Goal: Task Accomplishment & Management: Use online tool/utility

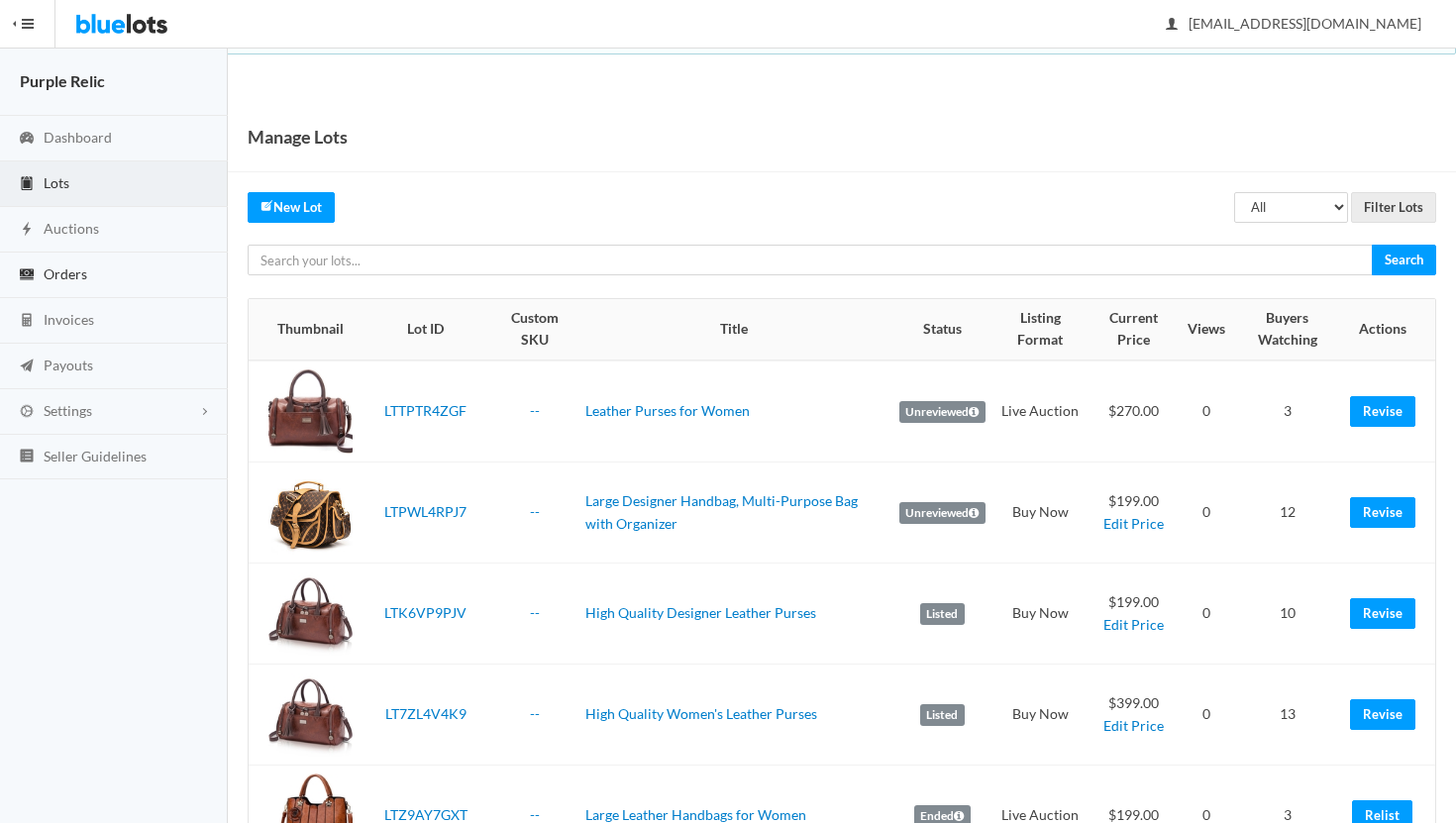
click at [75, 267] on span "Orders" at bounding box center [65, 273] width 44 height 17
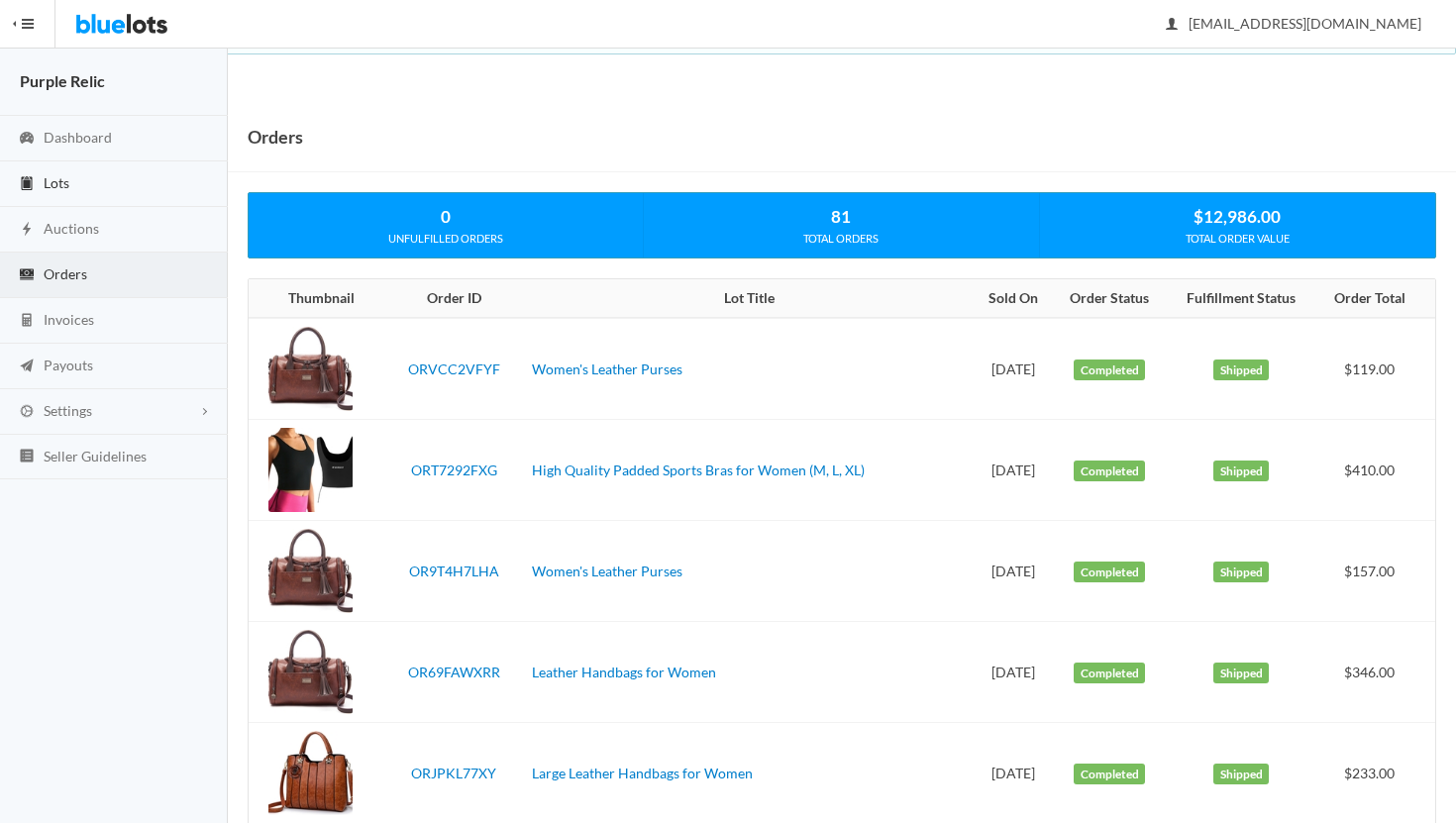
click at [64, 177] on span "Lots" at bounding box center [56, 182] width 26 height 17
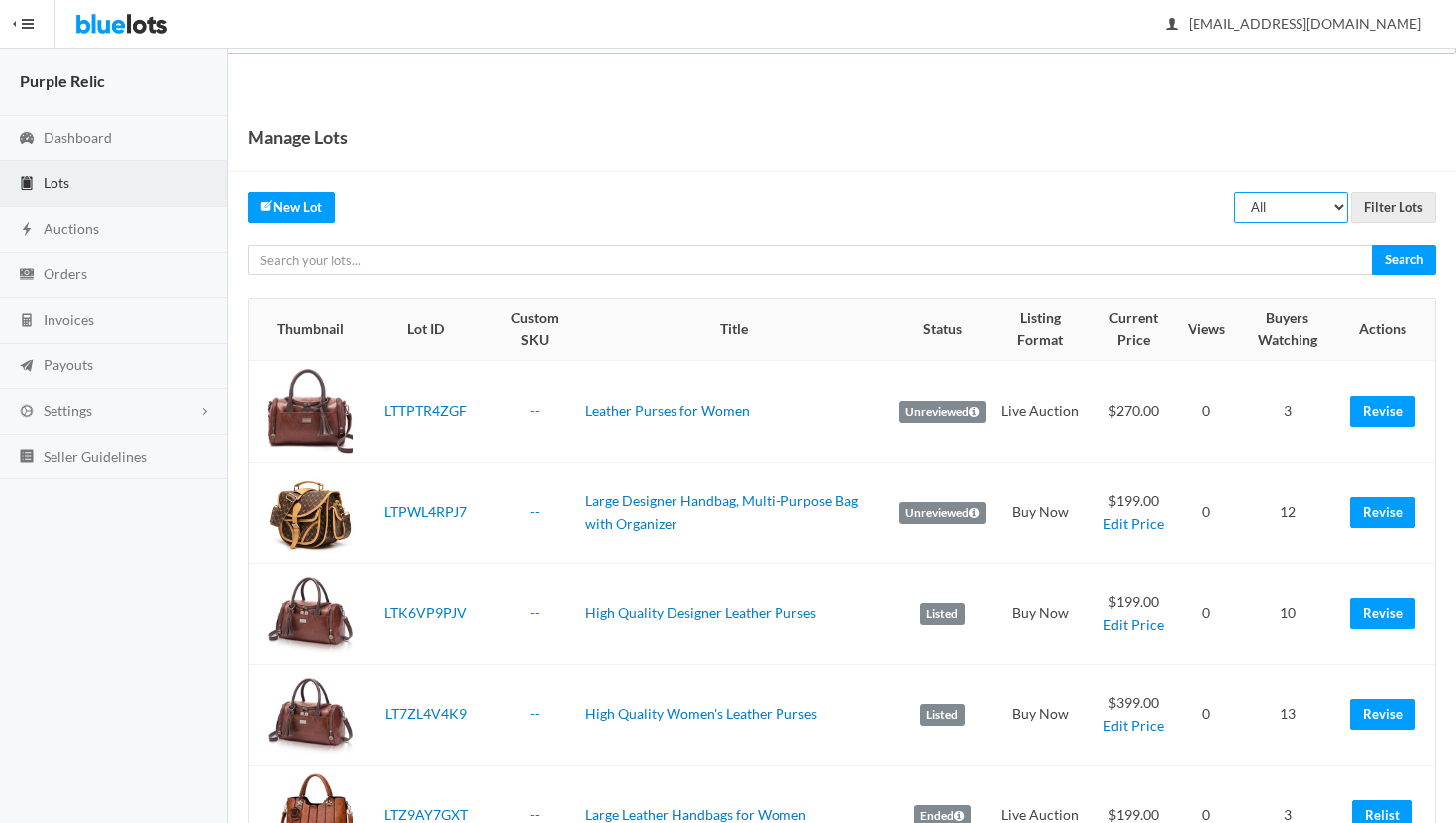
click at [1288, 206] on select "All Draft Unreviewed Rejected Scheduled Listed Sold Ended" at bounding box center [1291, 207] width 114 height 31
select select "ended"
click at [1235, 192] on select "All Draft Unreviewed Rejected Scheduled Listed Sold Ended" at bounding box center [1291, 207] width 114 height 31
click at [1380, 204] on input "Filter Lots" at bounding box center [1394, 207] width 85 height 31
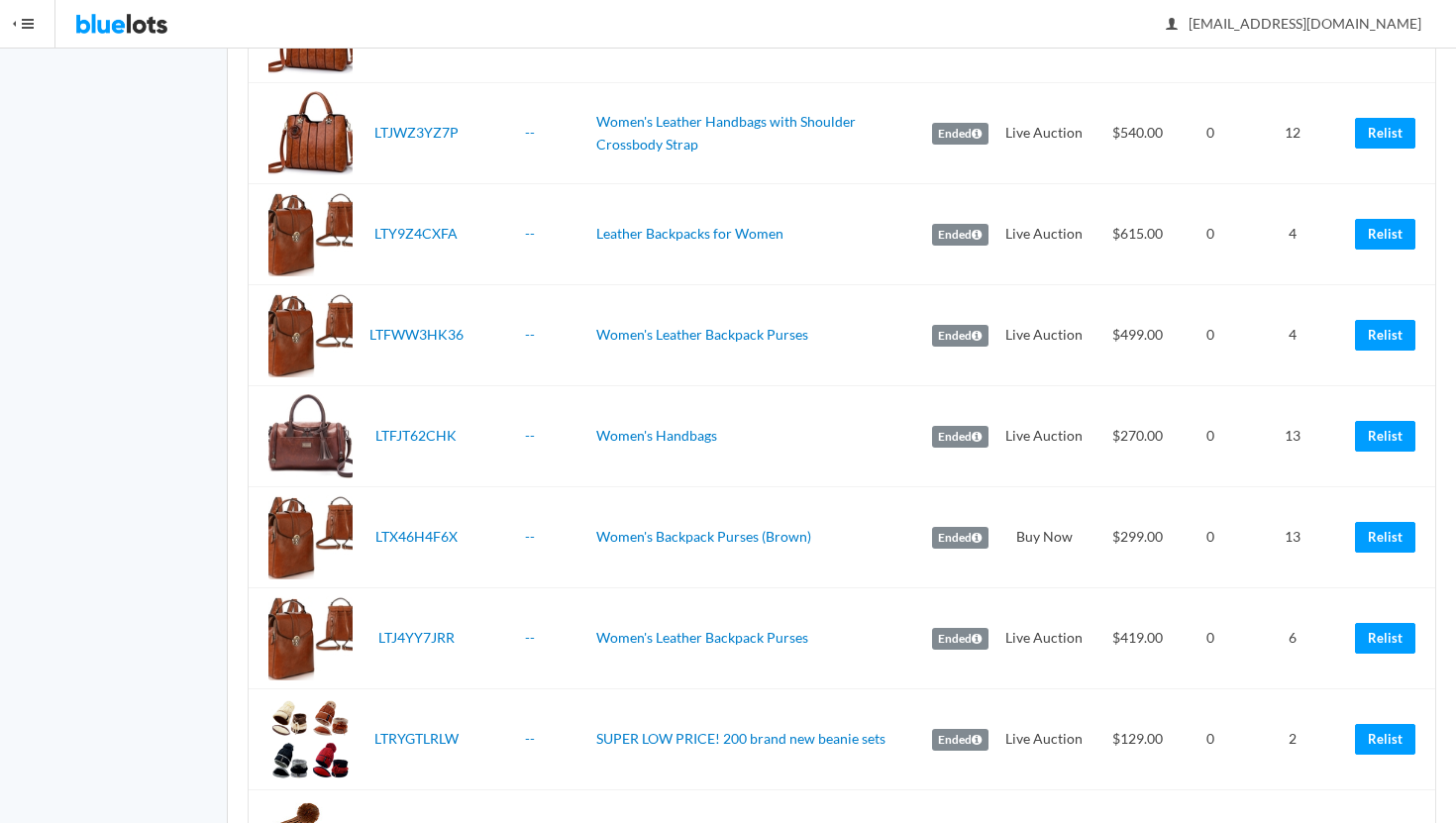
scroll to position [1030, 0]
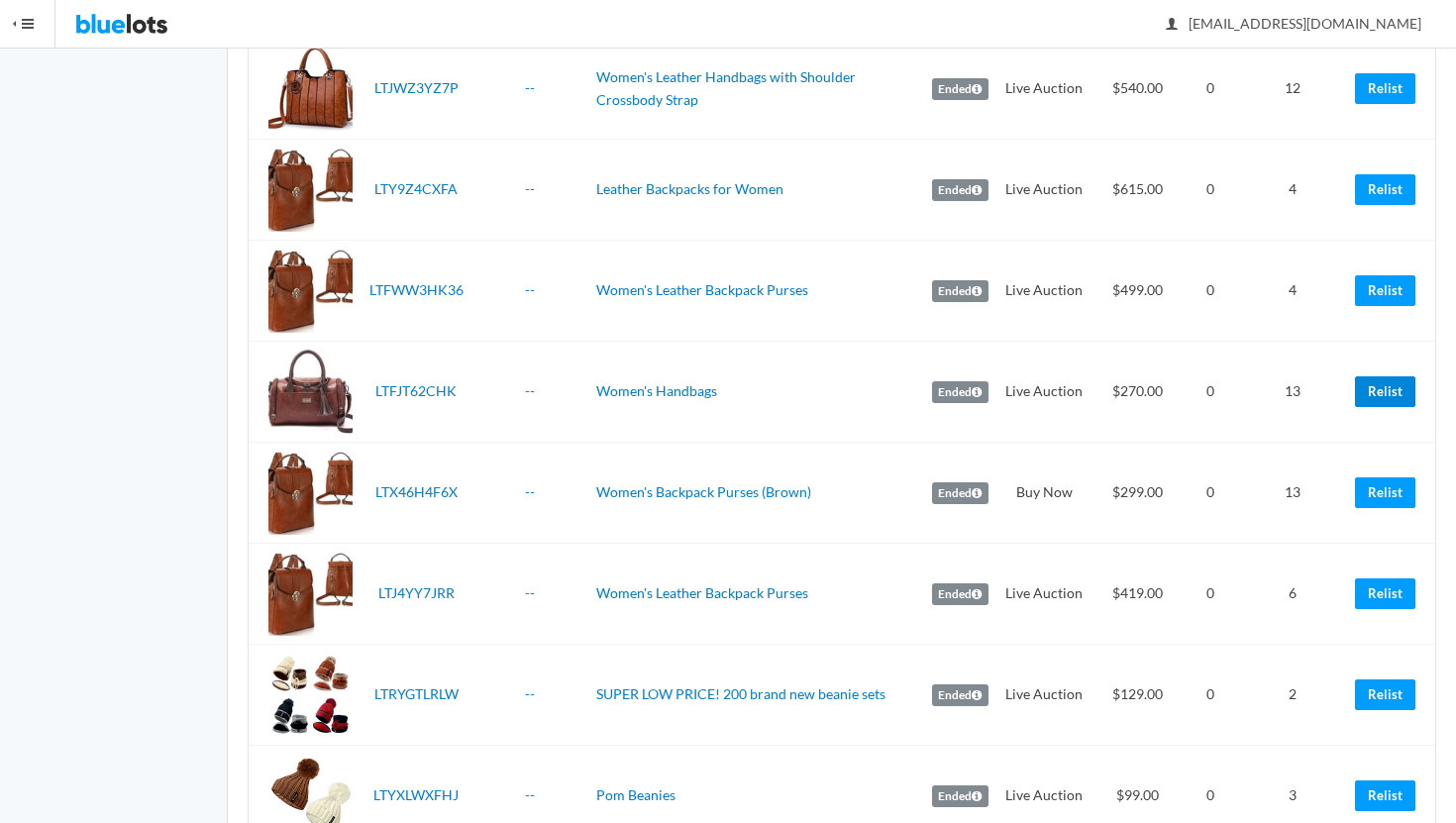
click at [1394, 381] on link "Relist" at bounding box center [1385, 391] width 60 height 31
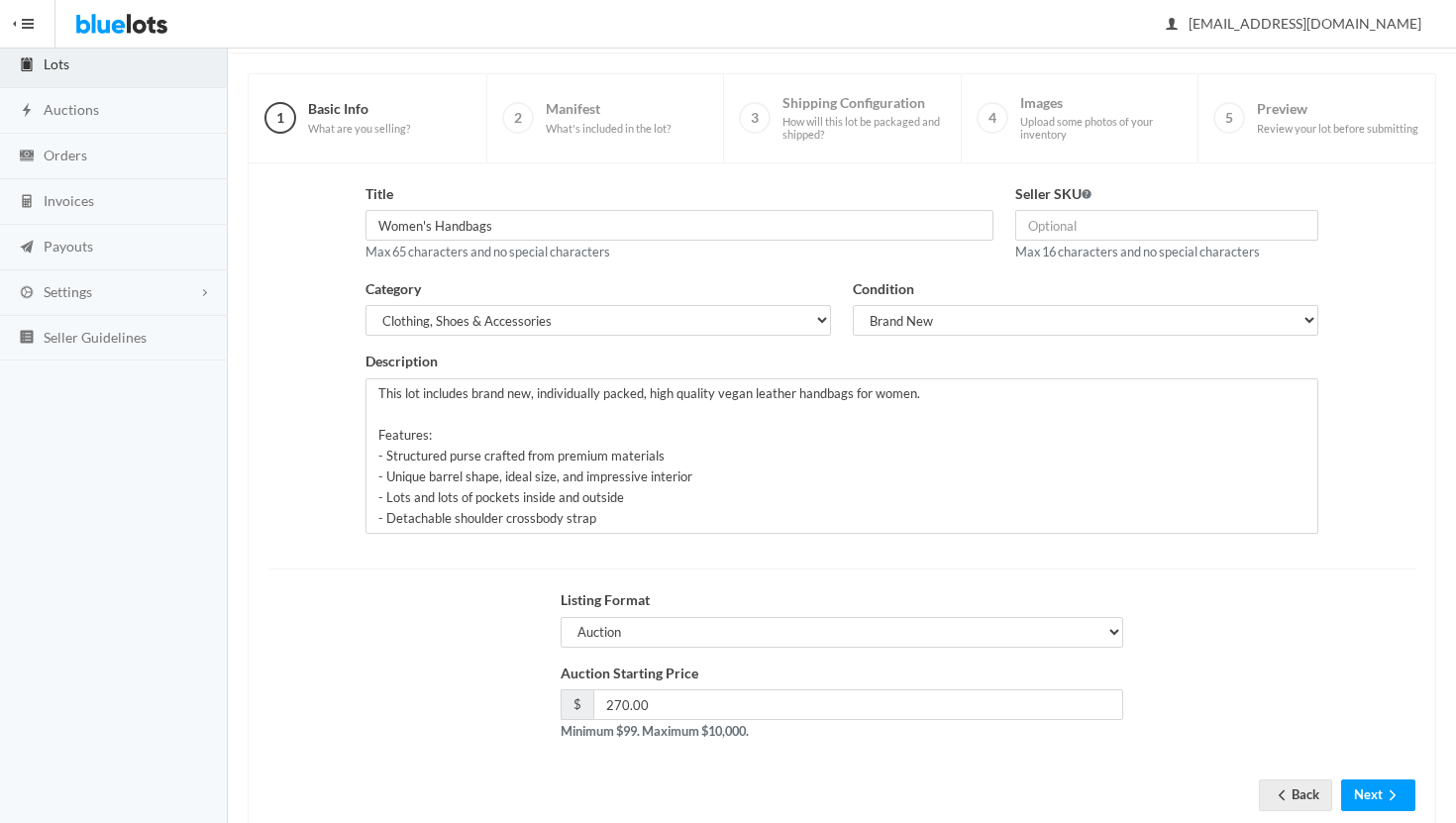
scroll to position [168, 0]
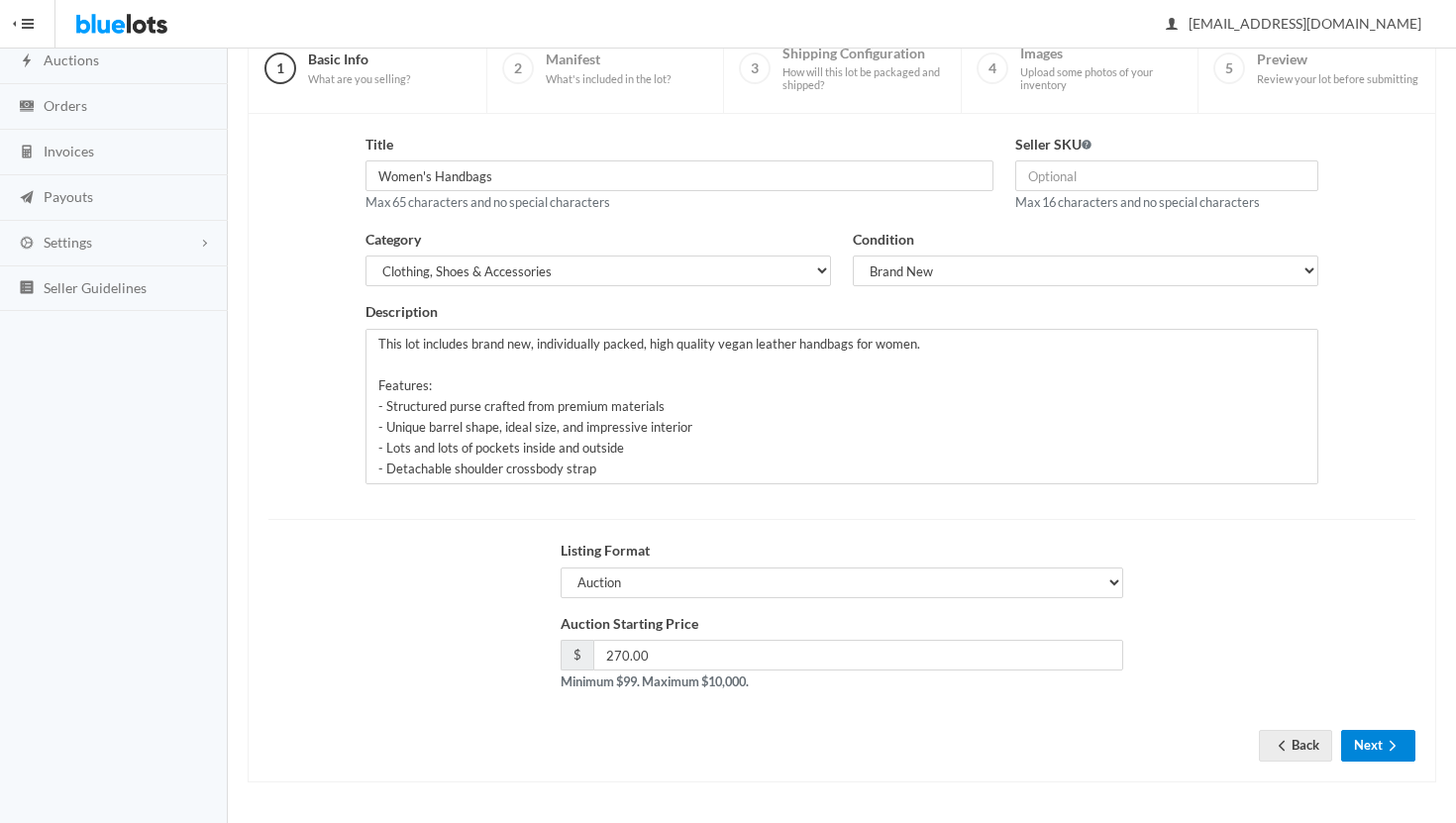
click at [1372, 737] on button "Next" at bounding box center [1378, 745] width 74 height 31
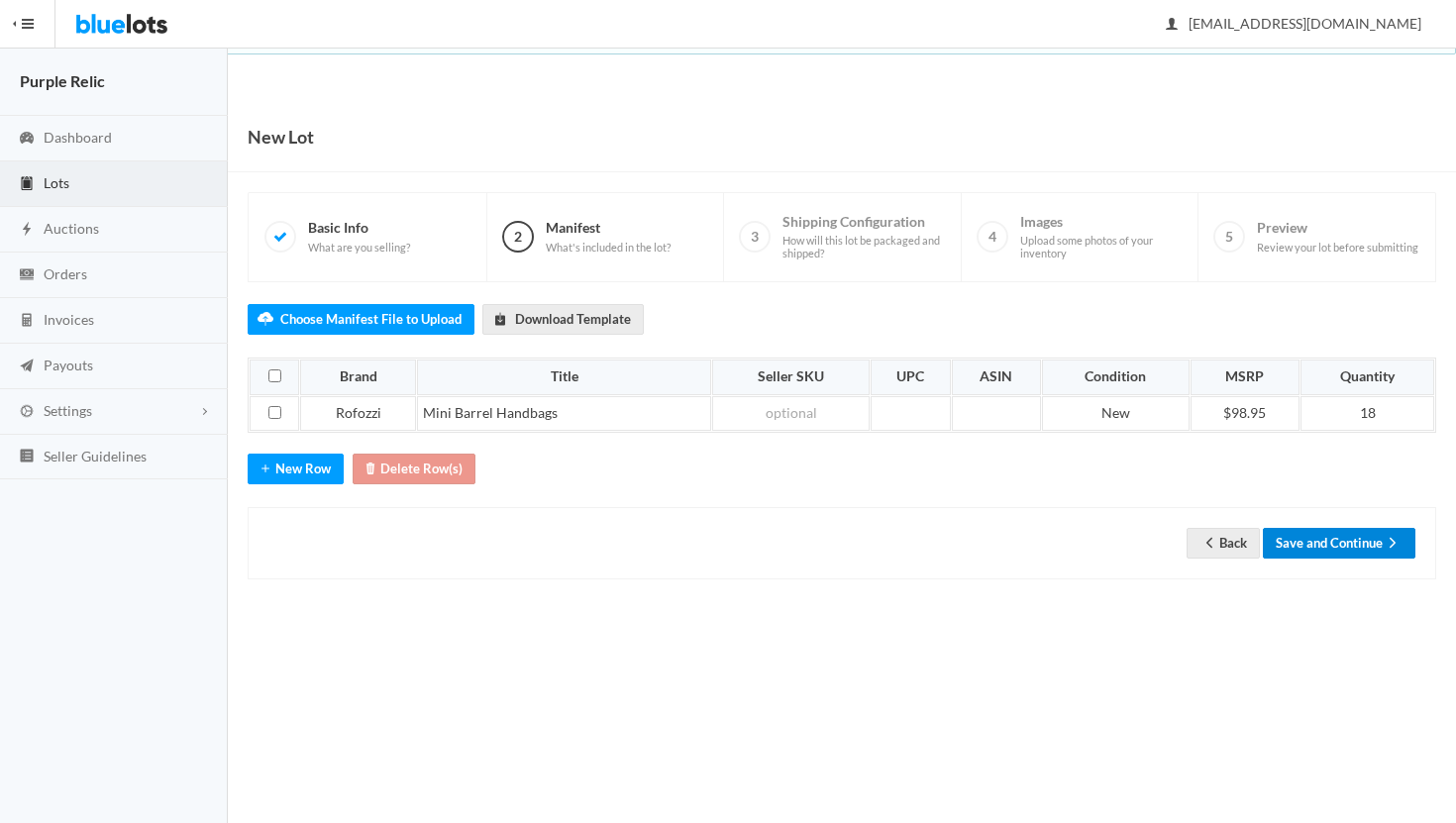
click at [1389, 544] on icon "arrow forward" at bounding box center [1393, 543] width 20 height 16
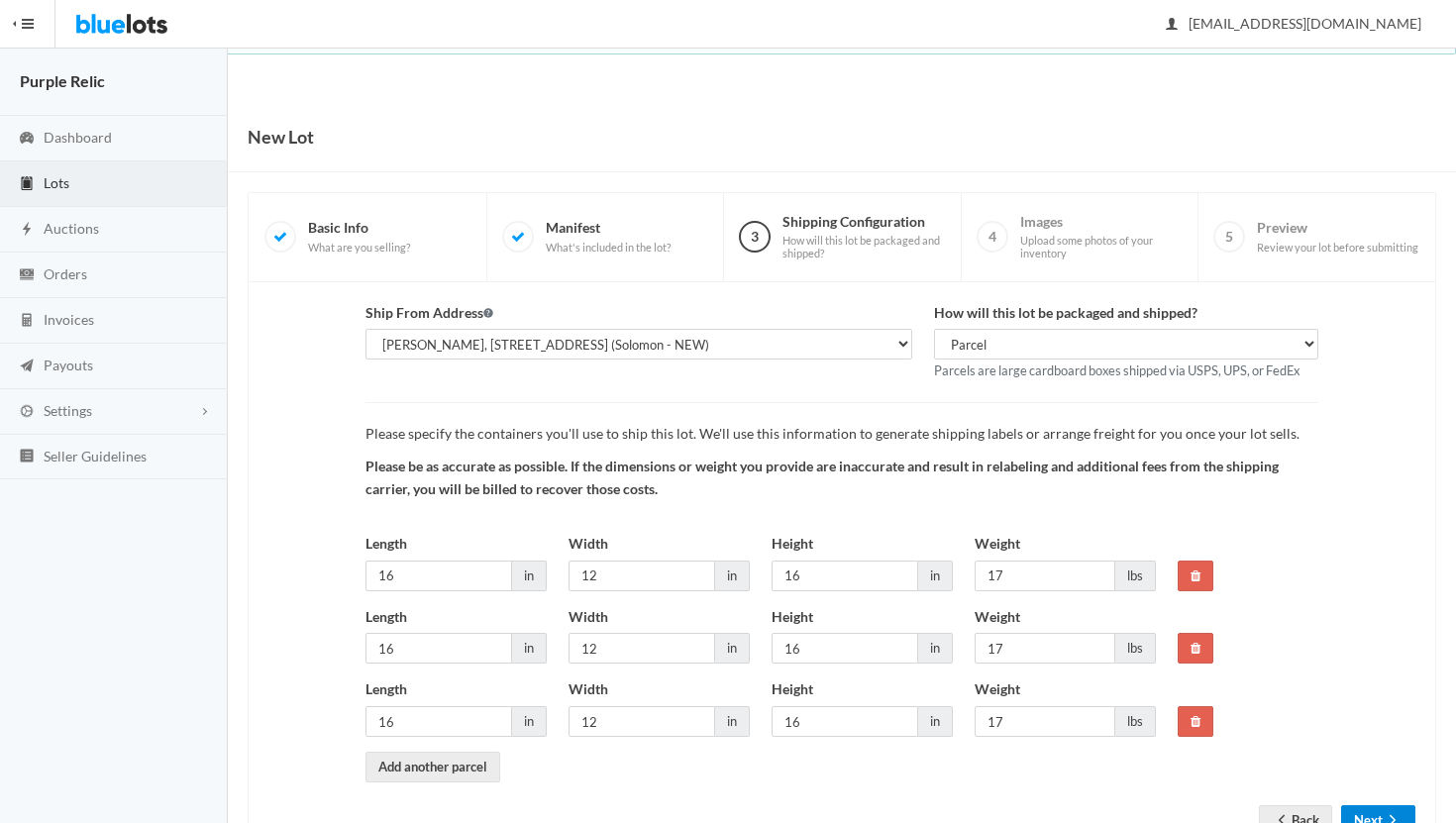
click at [1370, 809] on button "Next" at bounding box center [1378, 820] width 74 height 31
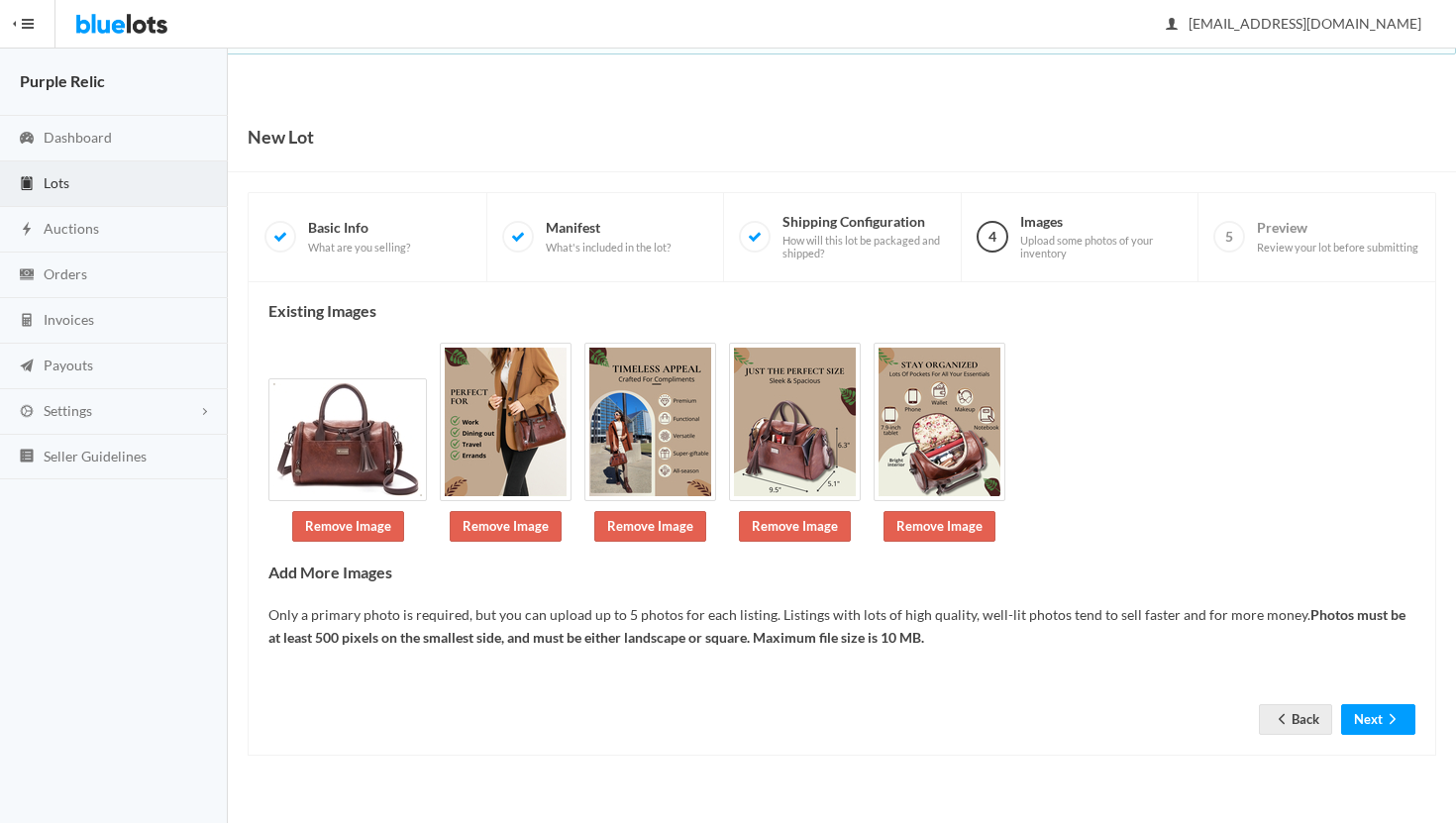
click at [1383, 678] on div "Existing Images Remove Image Remove Image Remove Image Remove Image Remove Imag…" at bounding box center [842, 519] width 1147 height 434
click at [1380, 721] on button "Next" at bounding box center [1378, 719] width 74 height 31
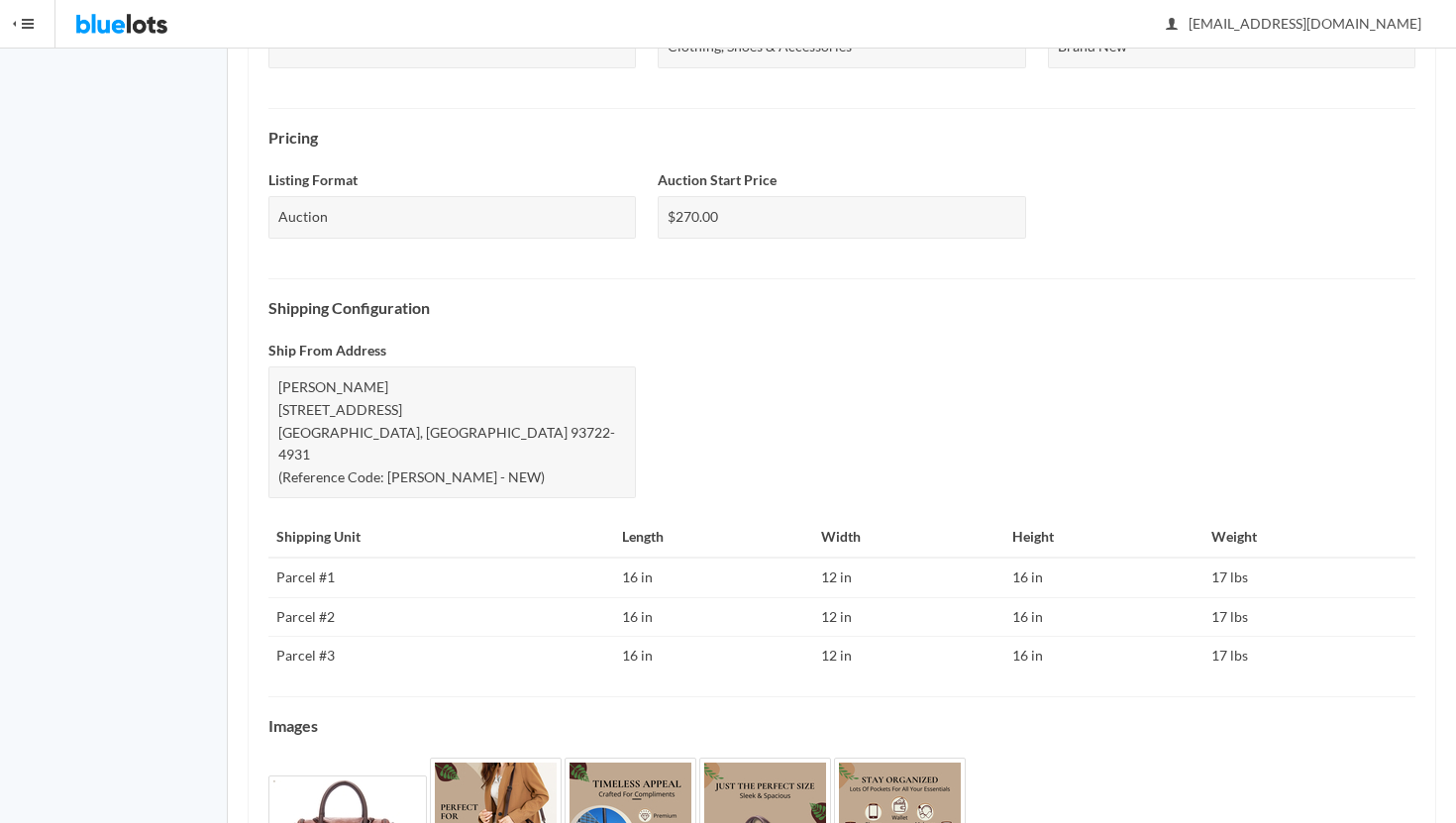
scroll to position [764, 0]
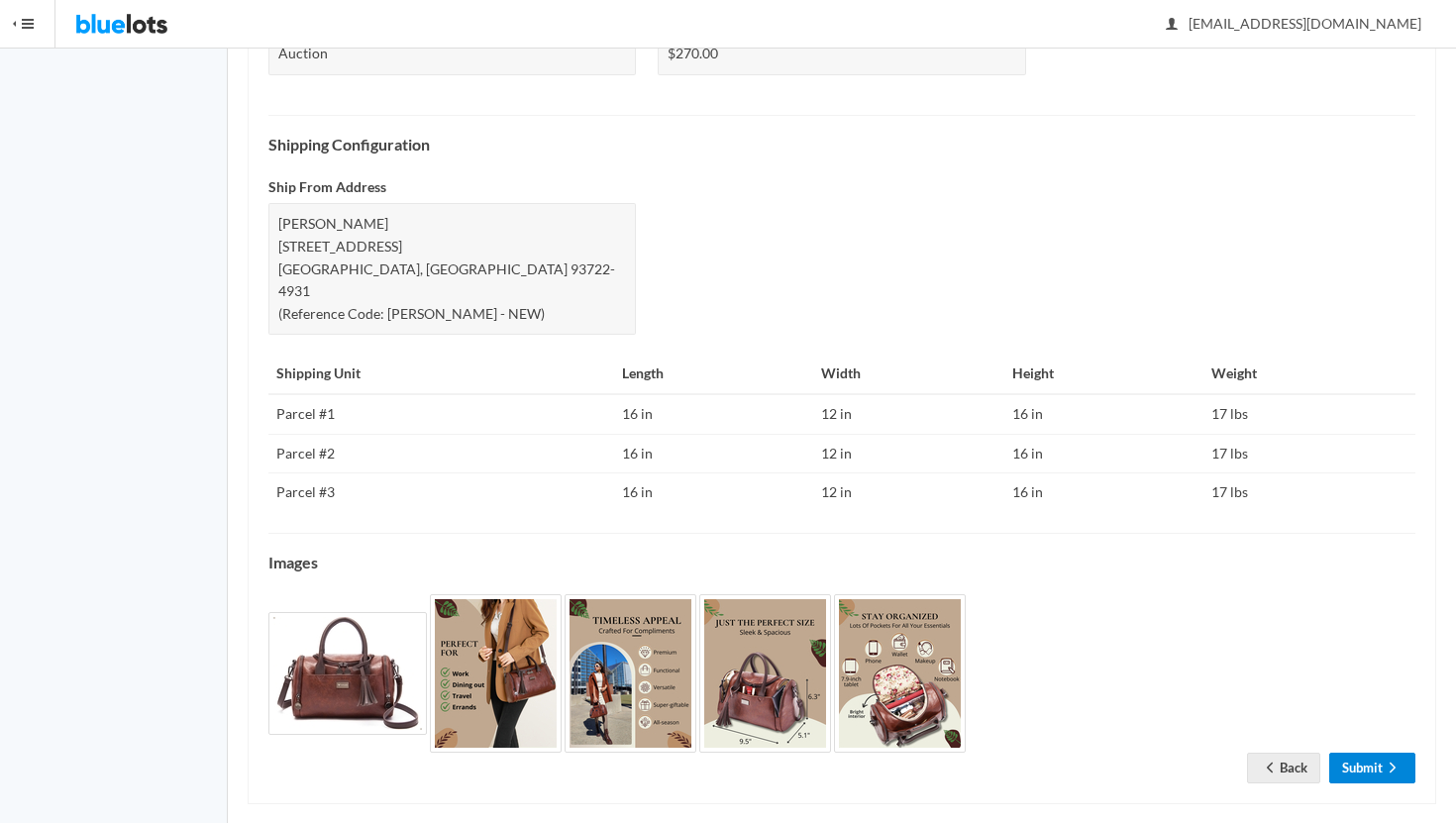
click at [1369, 753] on link "Submit" at bounding box center [1372, 768] width 86 height 31
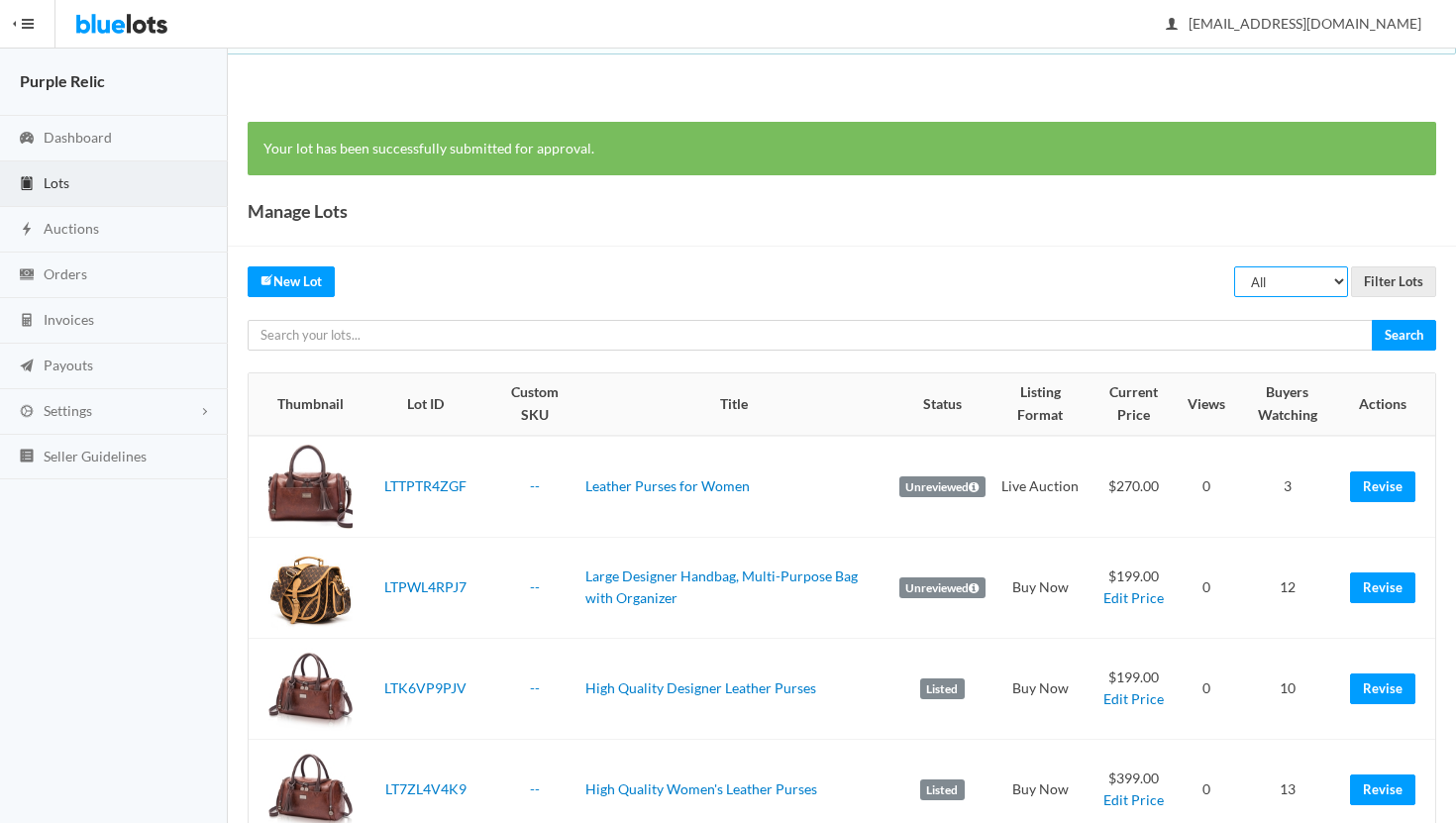
click at [1308, 291] on select "All Draft Unreviewed Rejected Scheduled Listed Sold Ended" at bounding box center [1291, 281] width 114 height 31
select select "ended"
click at [1235, 266] on select "All Draft Unreviewed Rejected Scheduled Listed Sold Ended" at bounding box center [1291, 281] width 114 height 31
click at [1380, 285] on input "Filter Lots" at bounding box center [1394, 281] width 85 height 31
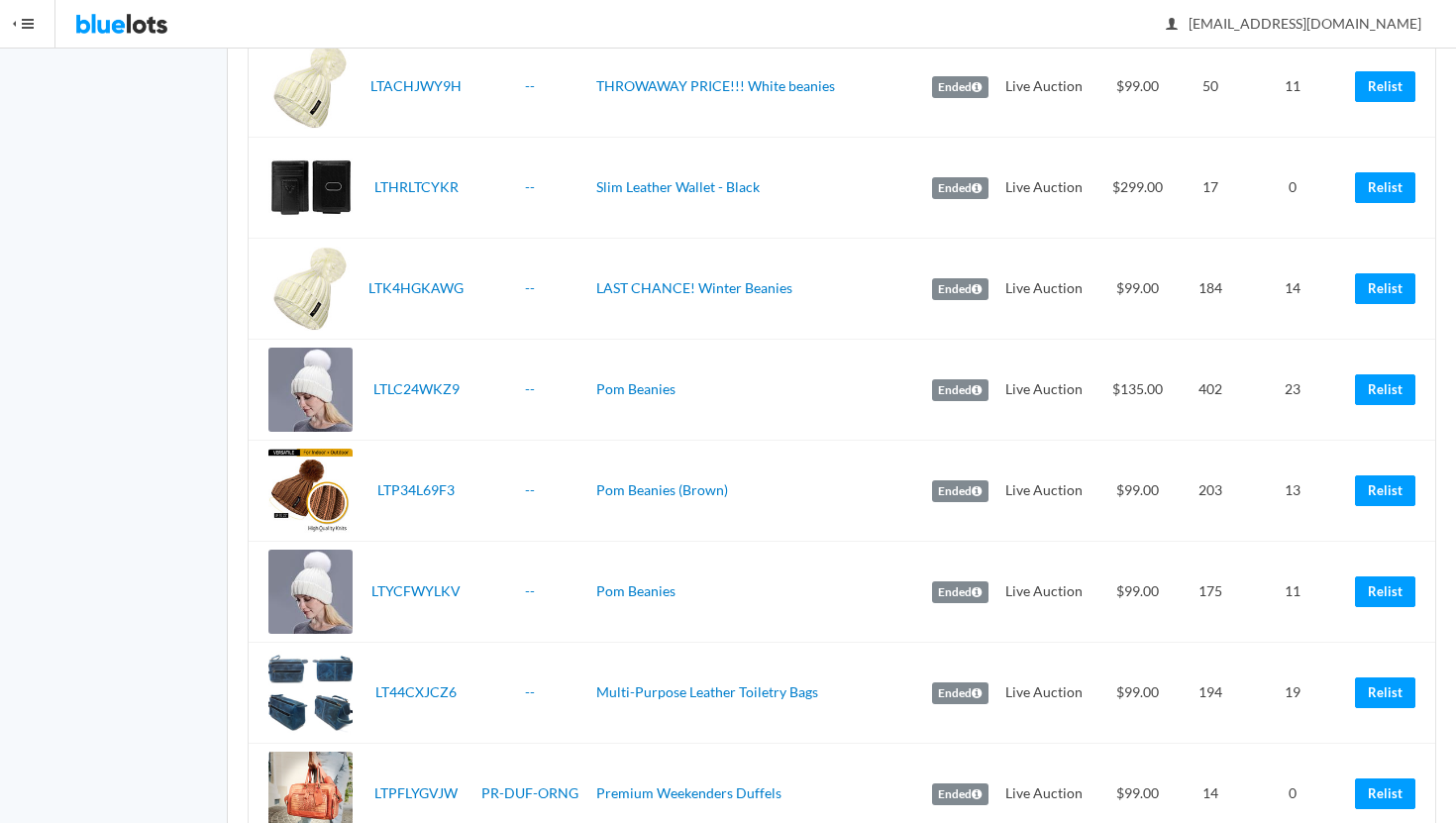
scroll to position [2959, 0]
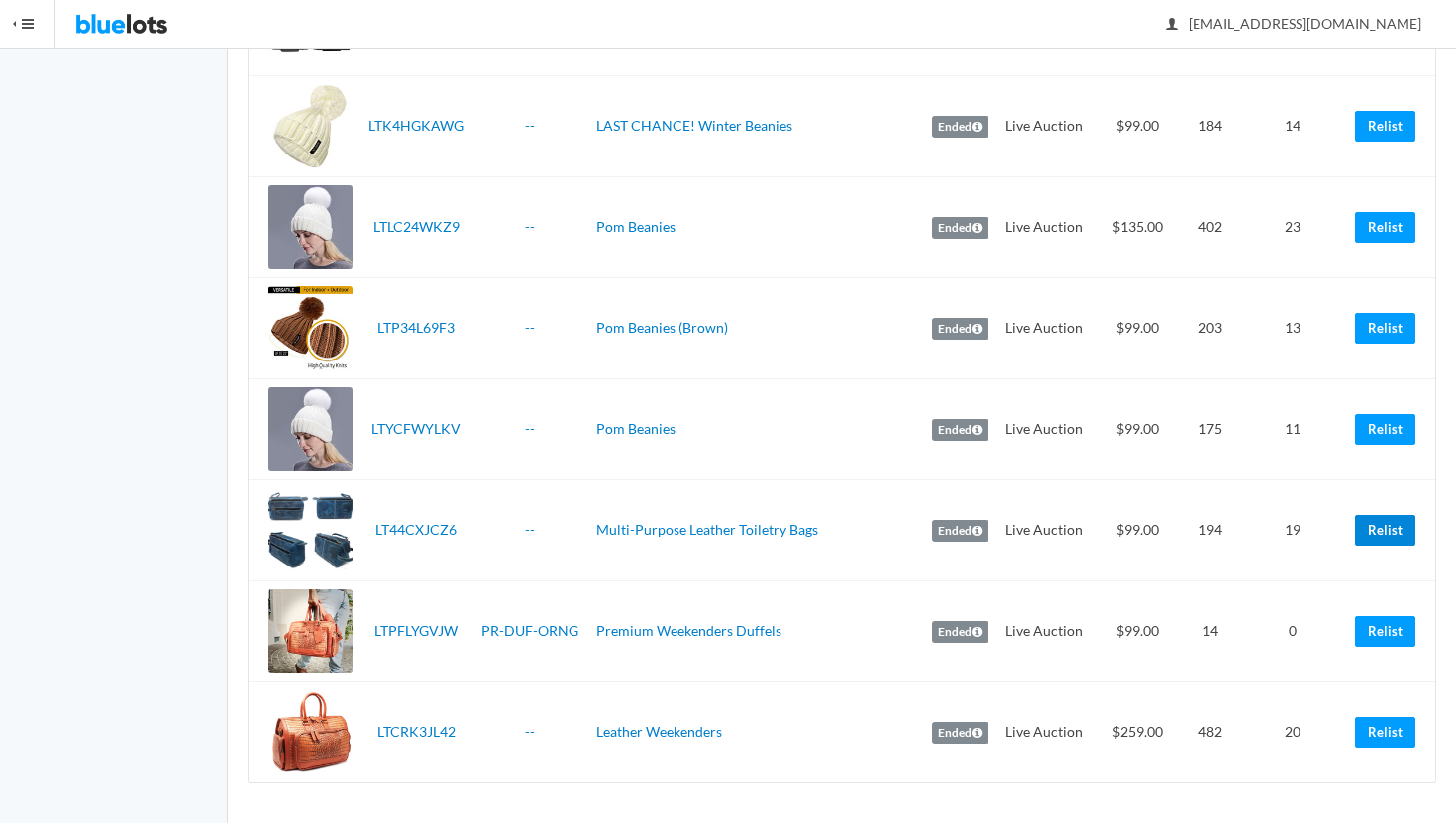
click at [1380, 523] on link "Relist" at bounding box center [1385, 530] width 60 height 31
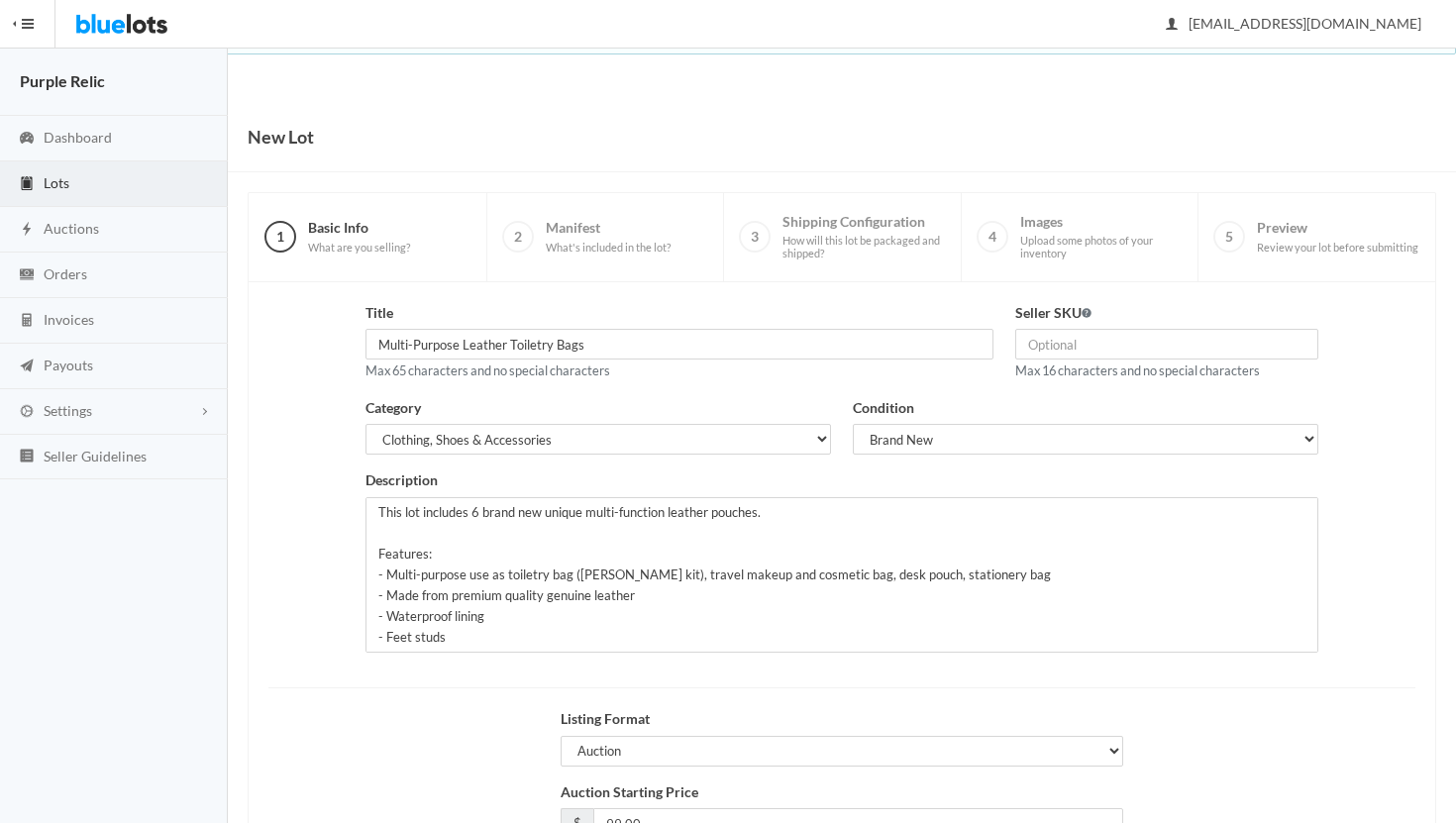
scroll to position [168, 0]
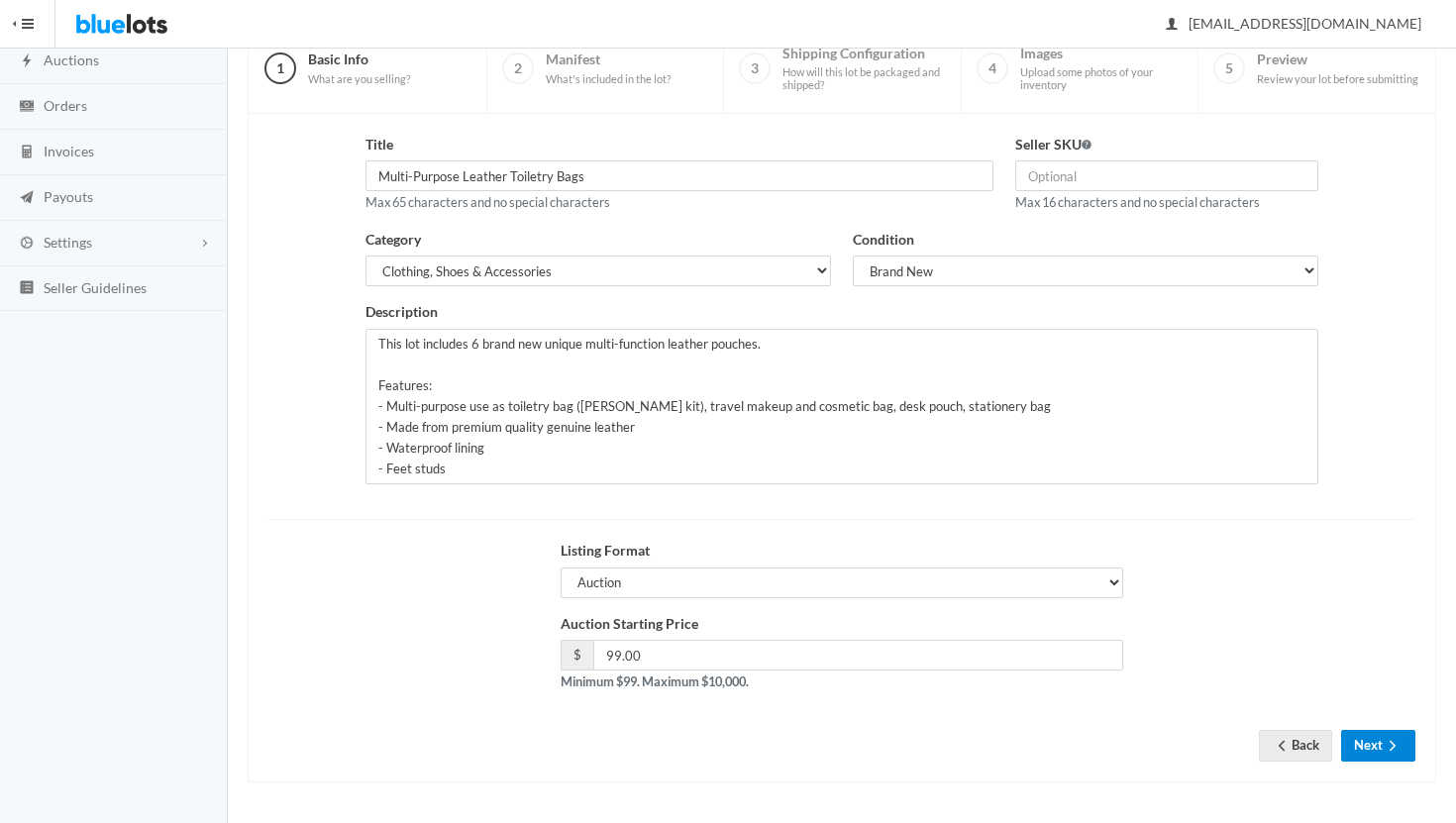
click at [1381, 746] on button "Next" at bounding box center [1378, 745] width 74 height 31
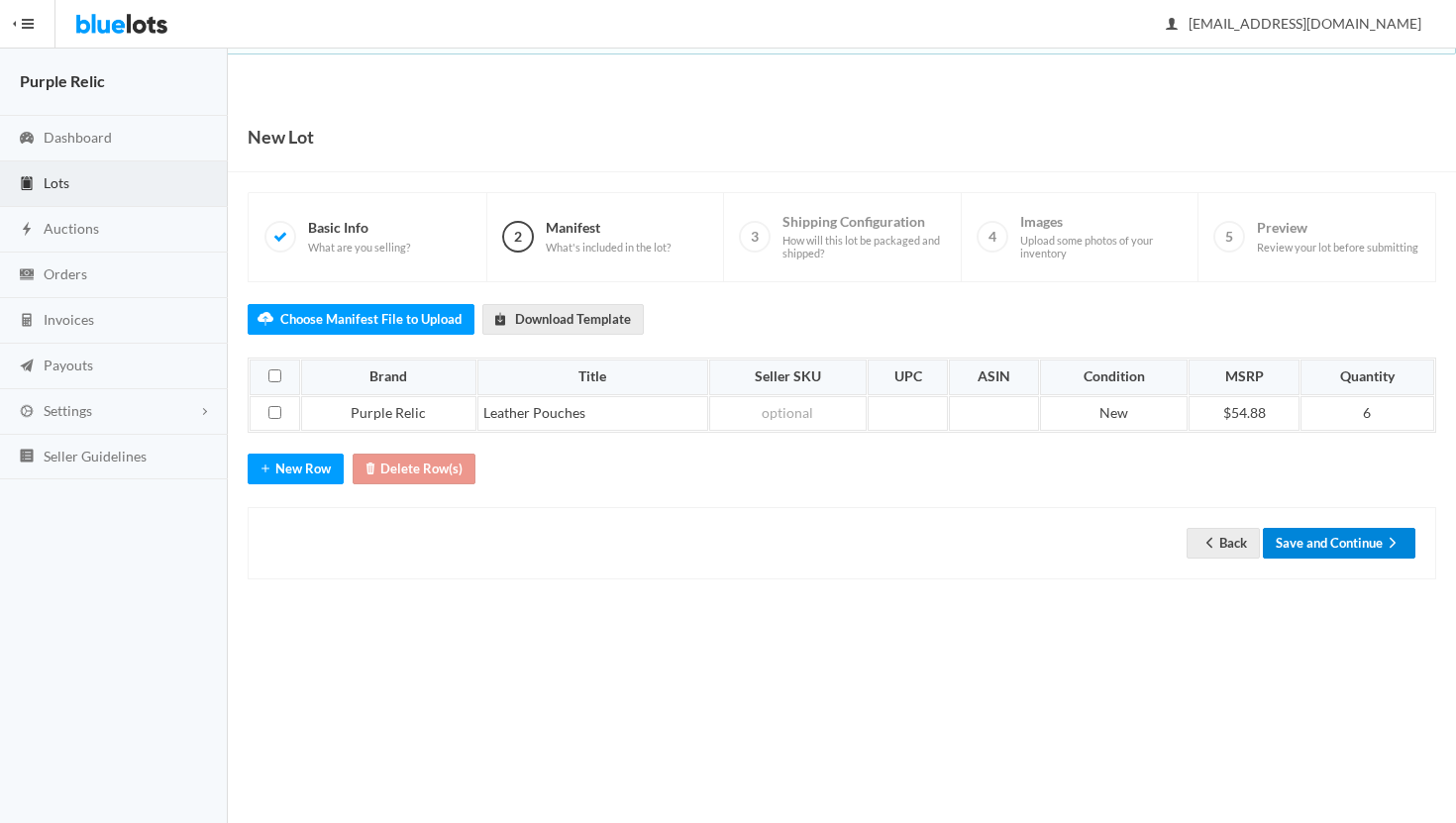
click at [1309, 548] on button "Save and Continue" at bounding box center [1339, 543] width 153 height 31
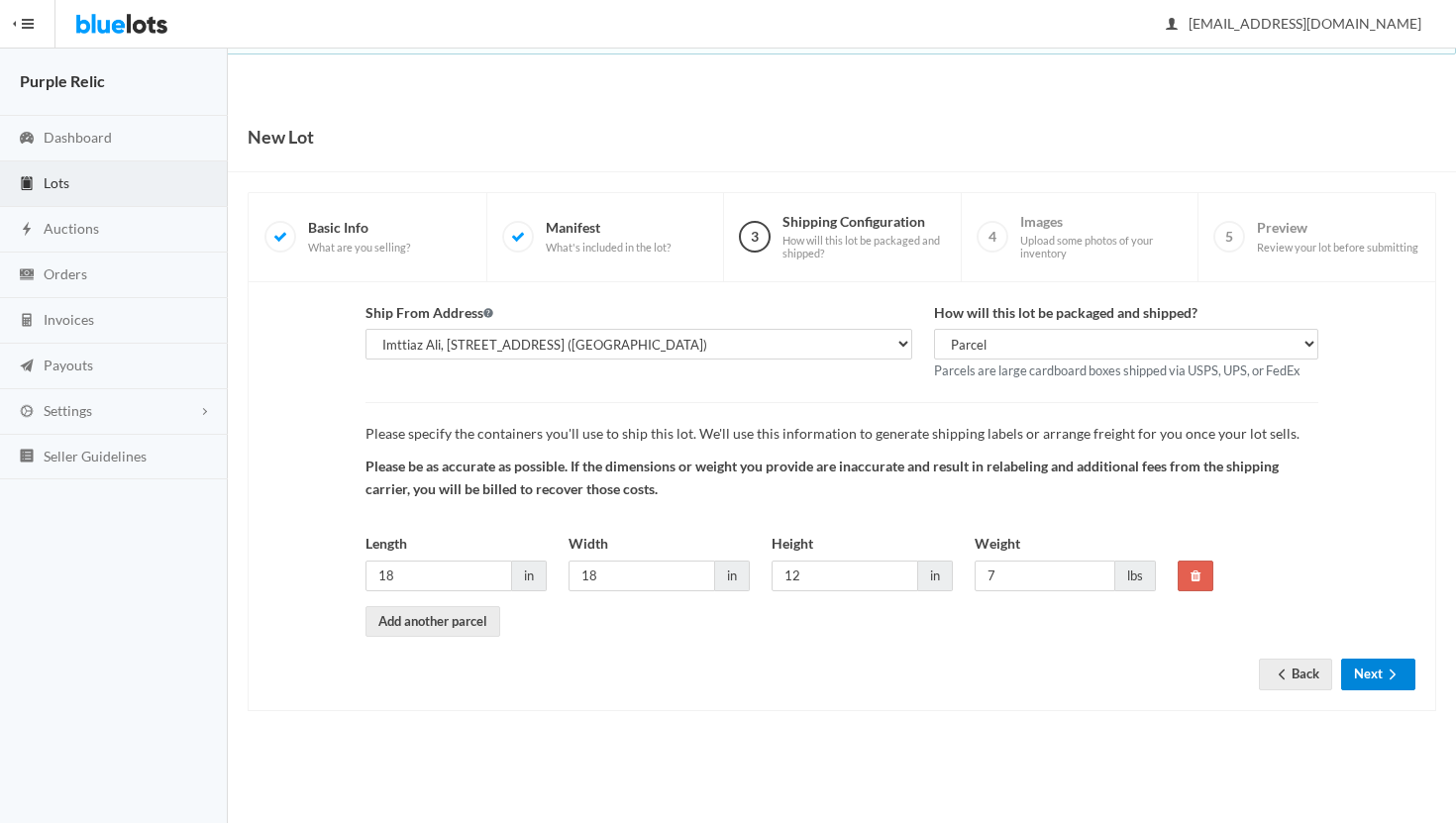
click at [1374, 668] on button "Next" at bounding box center [1378, 673] width 74 height 31
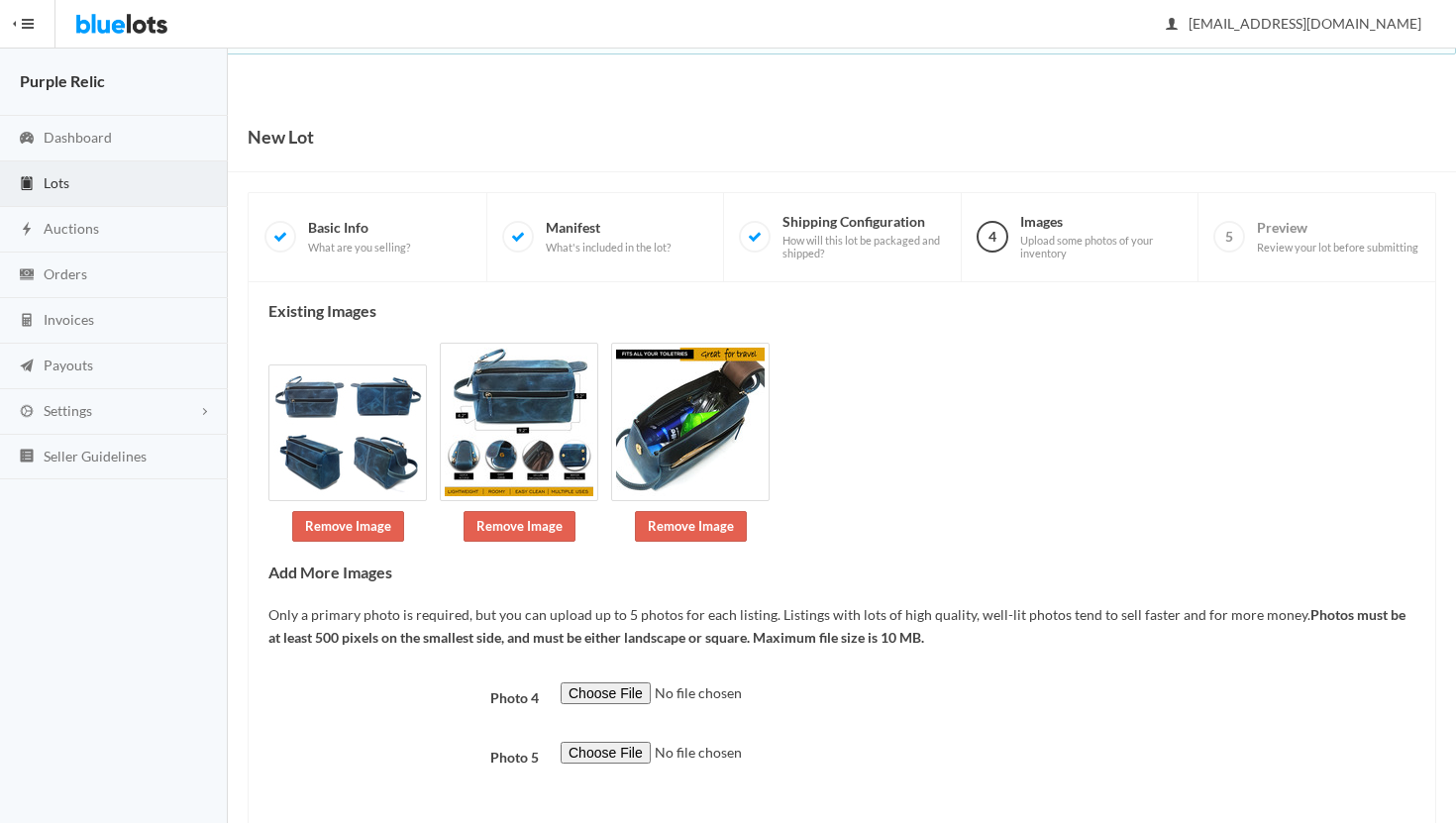
scroll to position [94, 0]
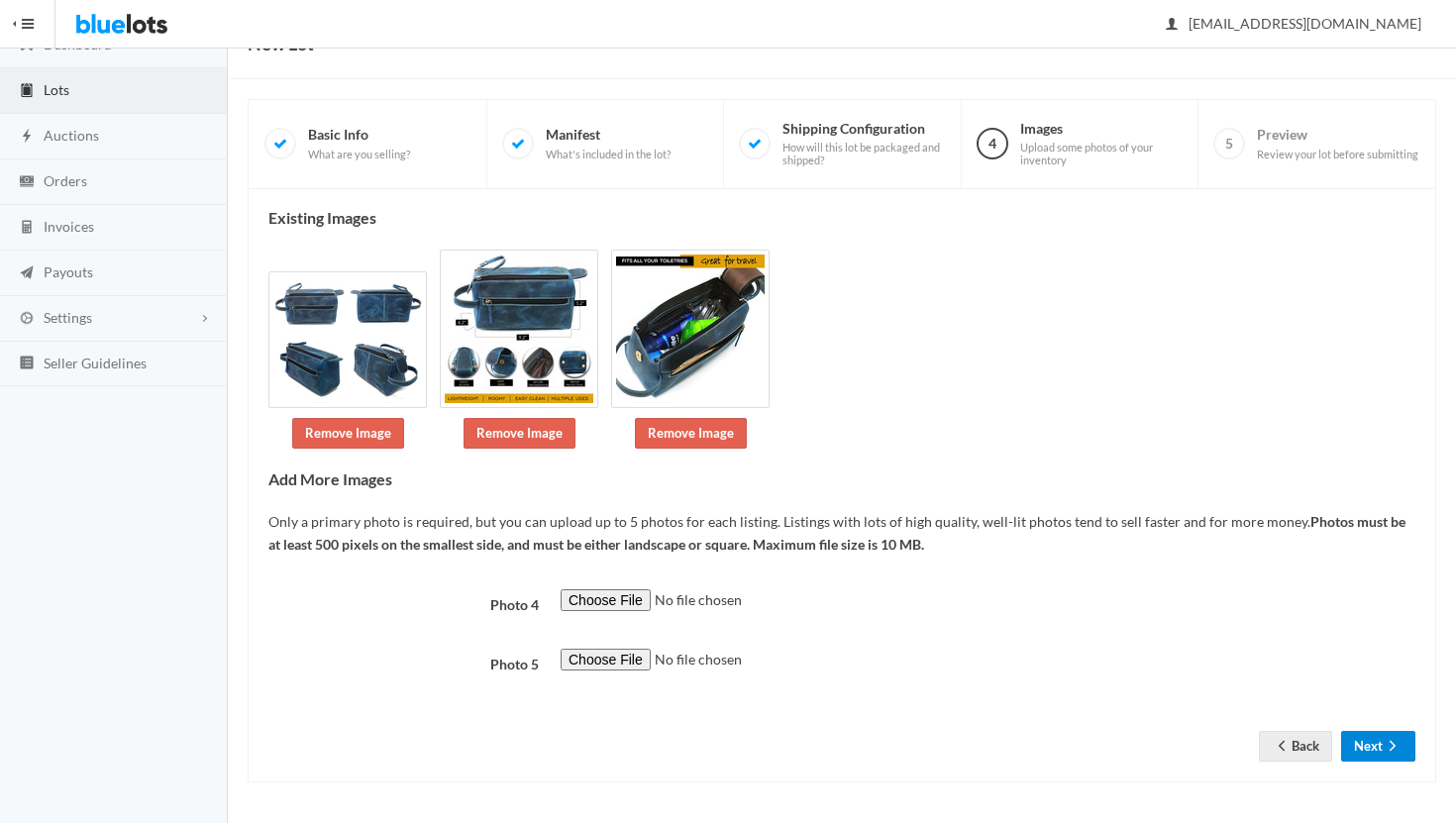
click at [1371, 742] on button "Next" at bounding box center [1378, 746] width 74 height 31
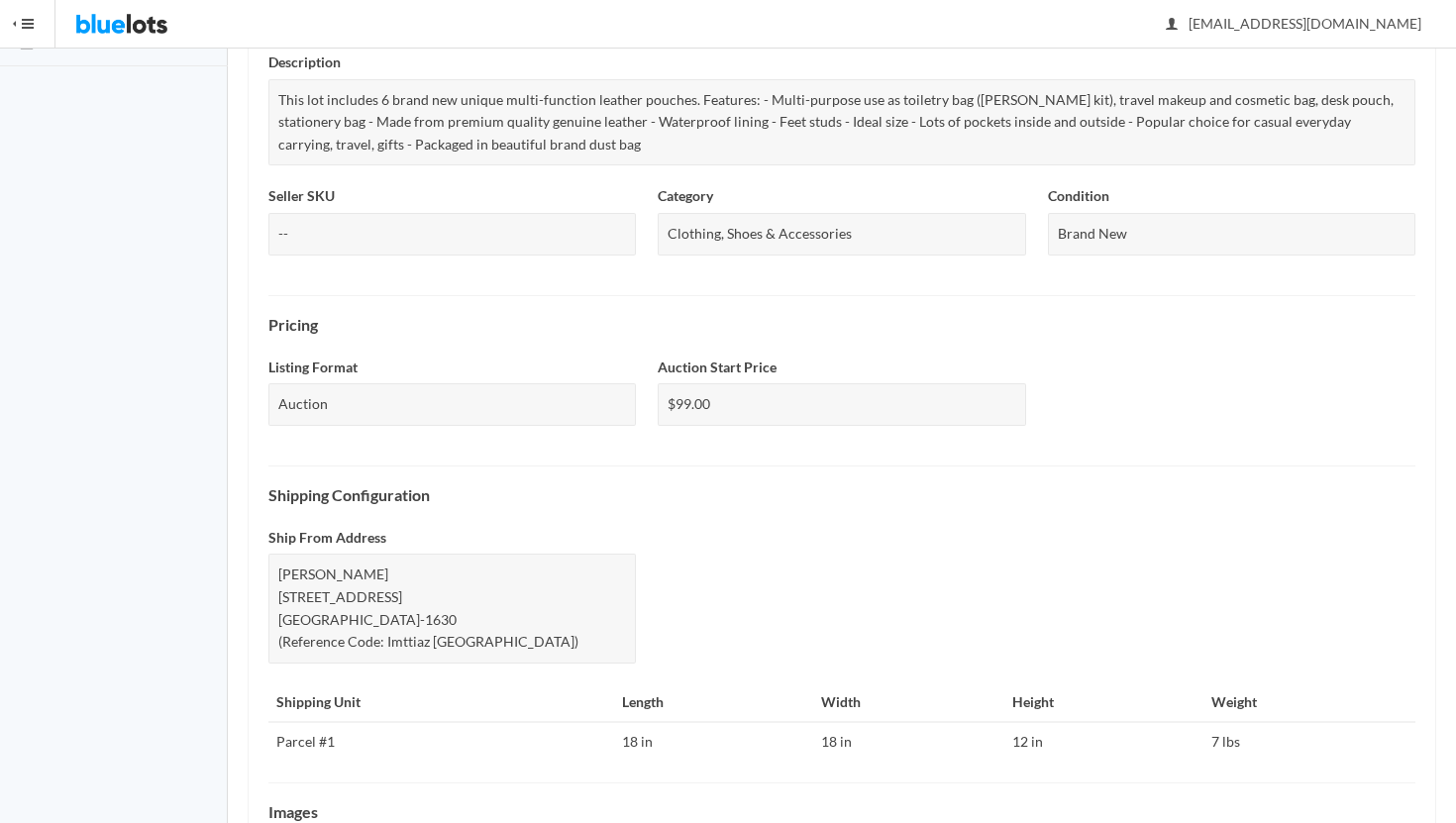
scroll to position [685, 0]
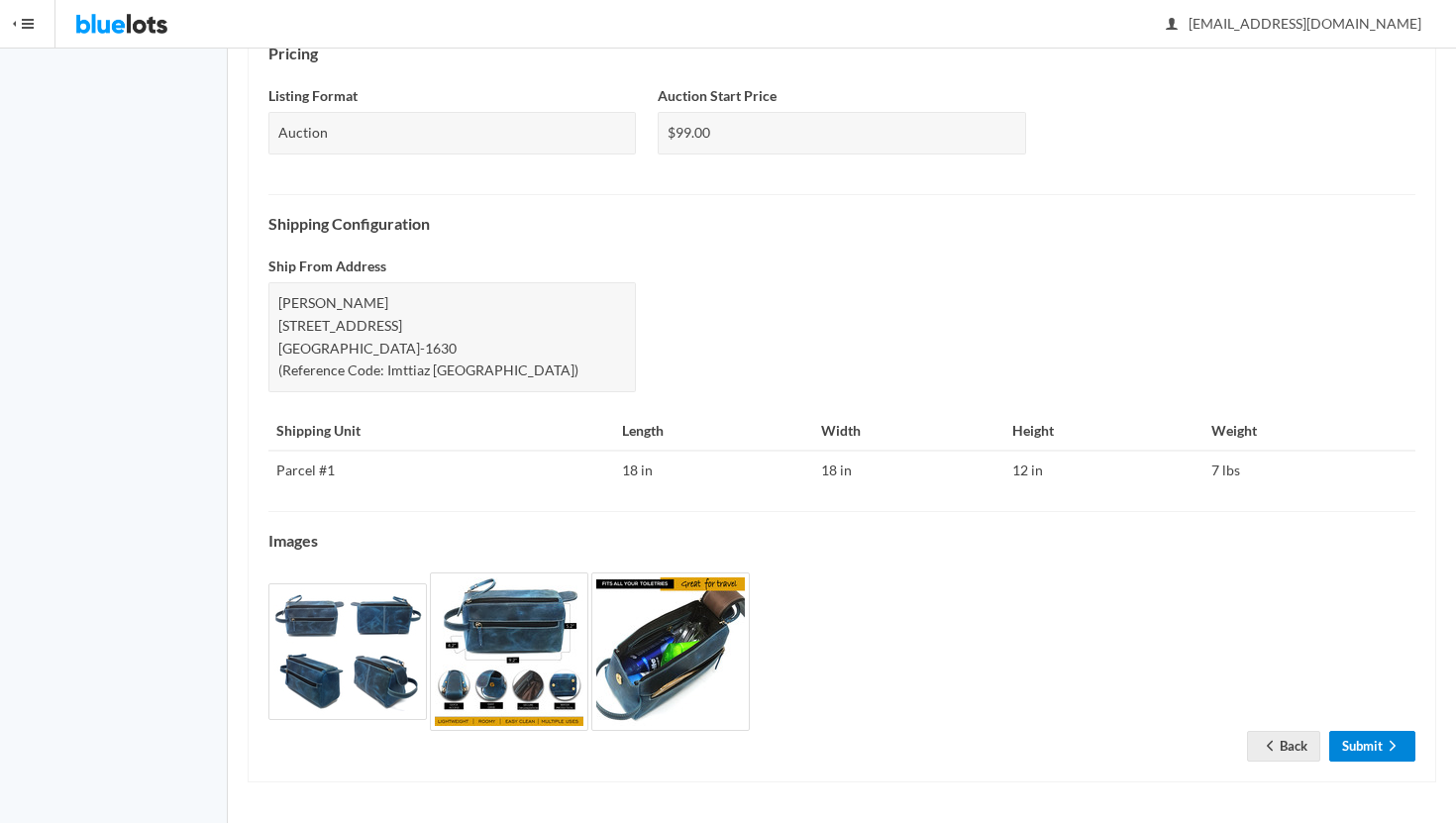
click at [1370, 738] on link "Submit" at bounding box center [1372, 746] width 86 height 31
